Goal: Task Accomplishment & Management: Manage account settings

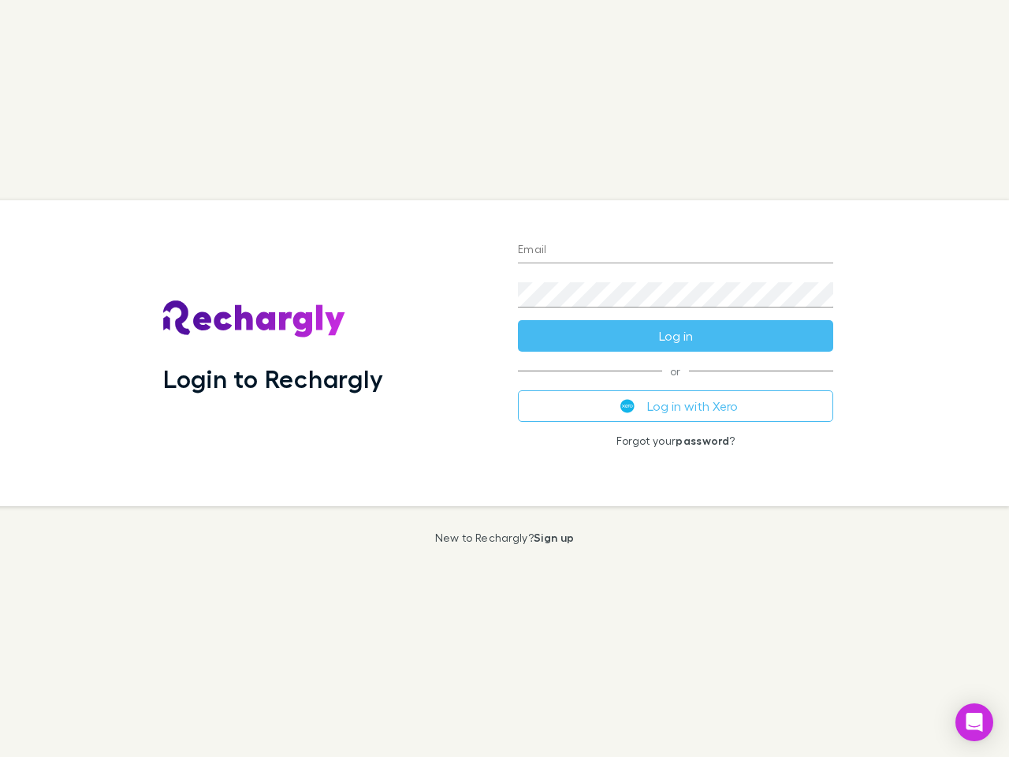
click at [505, 378] on div "Login to Rechargly" at bounding box center [328, 353] width 355 height 306
click at [676, 251] on input "Email" at bounding box center [675, 250] width 315 height 25
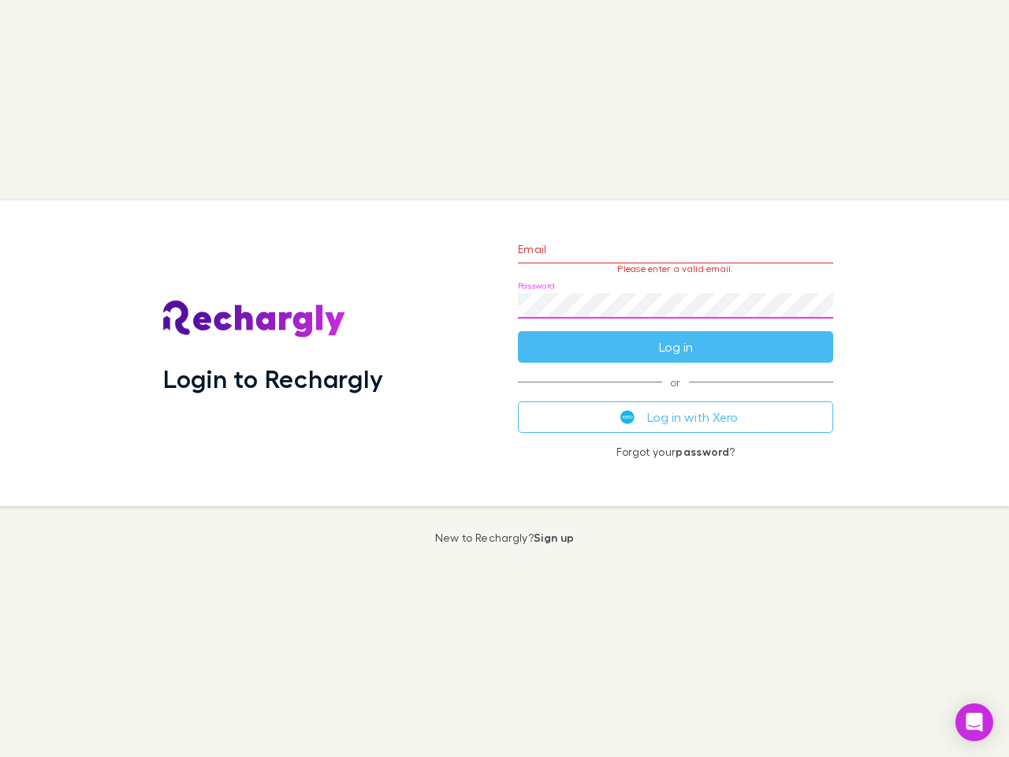
click at [676, 336] on form "Email Please enter a valid email. Password Log in" at bounding box center [675, 294] width 315 height 137
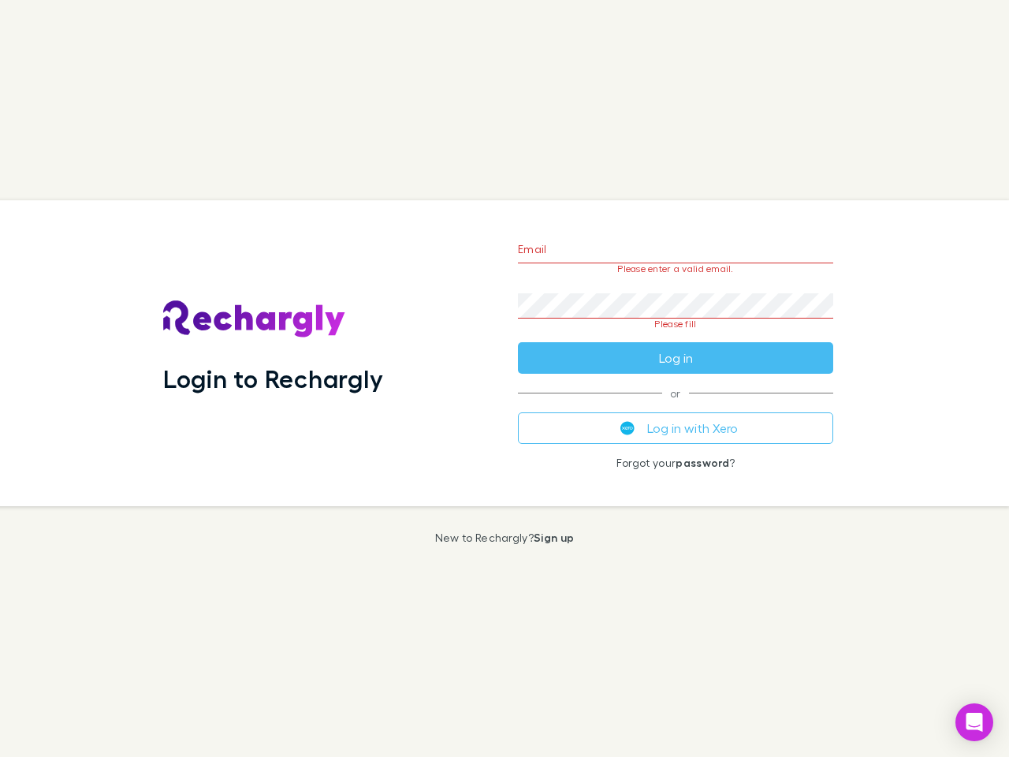
click at [676, 406] on div "Email Please enter a valid email. Password Please fill Log in or Log in with Xe…" at bounding box center [675, 353] width 341 height 306
click at [975, 722] on icon "Open Intercom Messenger" at bounding box center [975, 722] width 17 height 19
